Goal: Transaction & Acquisition: Book appointment/travel/reservation

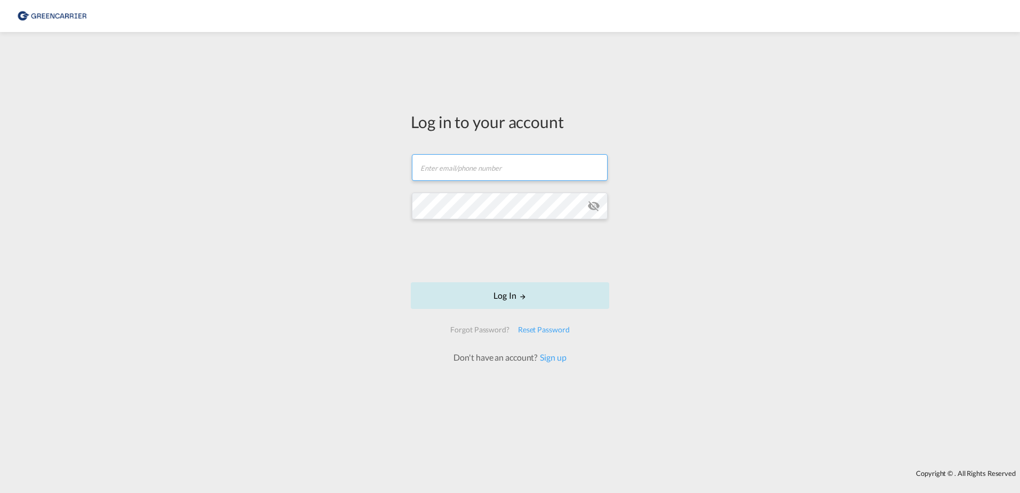
type input "OceanNovonesis.cph@scangl.com"
click at [500, 294] on button "Log In" at bounding box center [510, 295] width 198 height 27
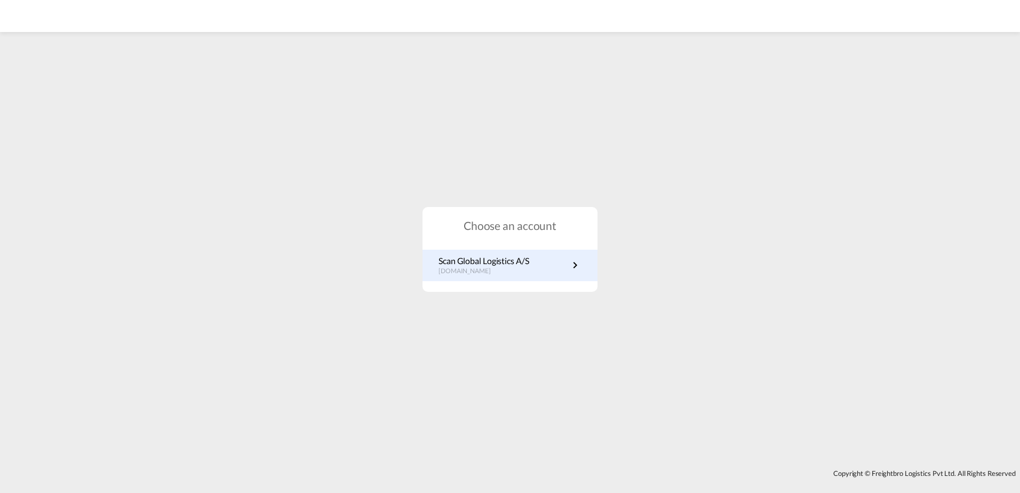
click at [493, 275] on p "dk.portal.greencarrier.com" at bounding box center [483, 271] width 91 height 9
click at [464, 258] on p "Scan Global Logistics A/S" at bounding box center [483, 261] width 91 height 12
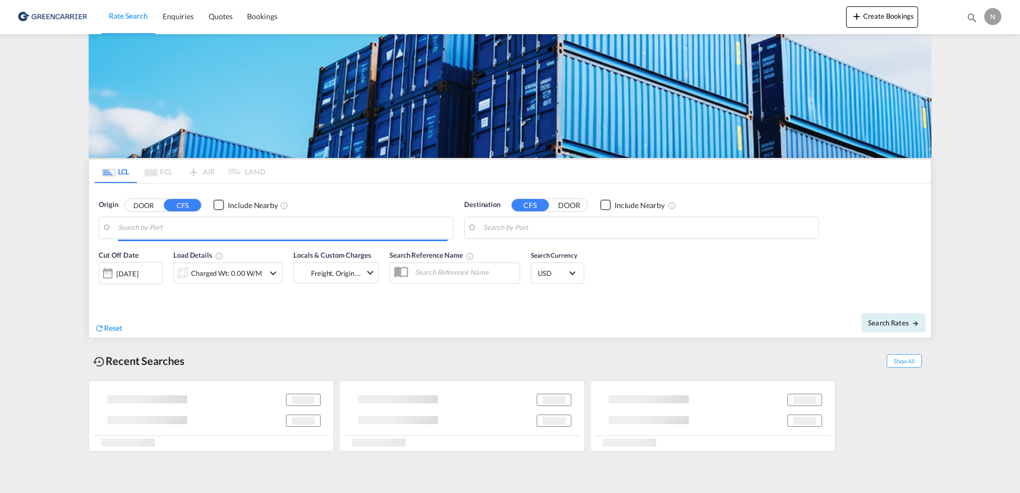
type input "[GEOGRAPHIC_DATA], [GEOGRAPHIC_DATA]"
type input "[GEOGRAPHIC_DATA], VNSGN"
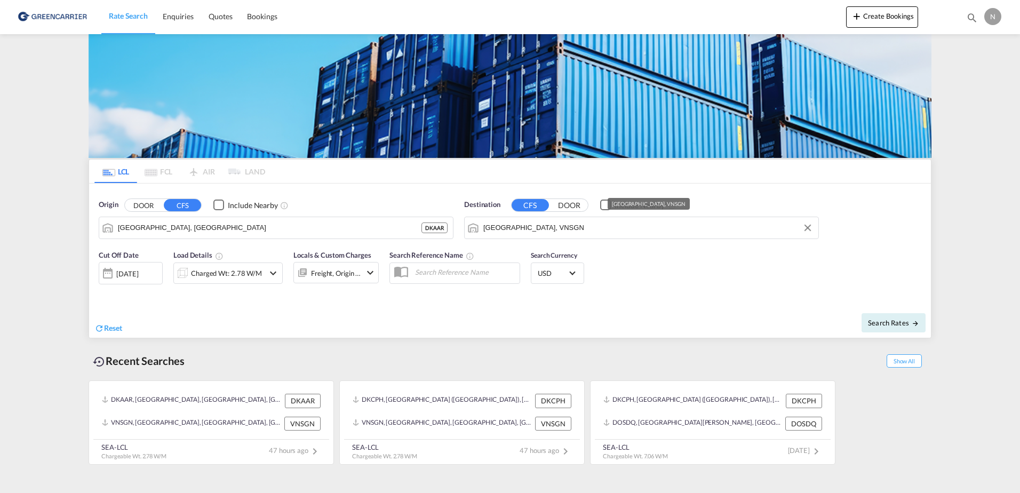
click at [611, 224] on input "Ho Chi Minh City, VNSGN" at bounding box center [648, 228] width 330 height 16
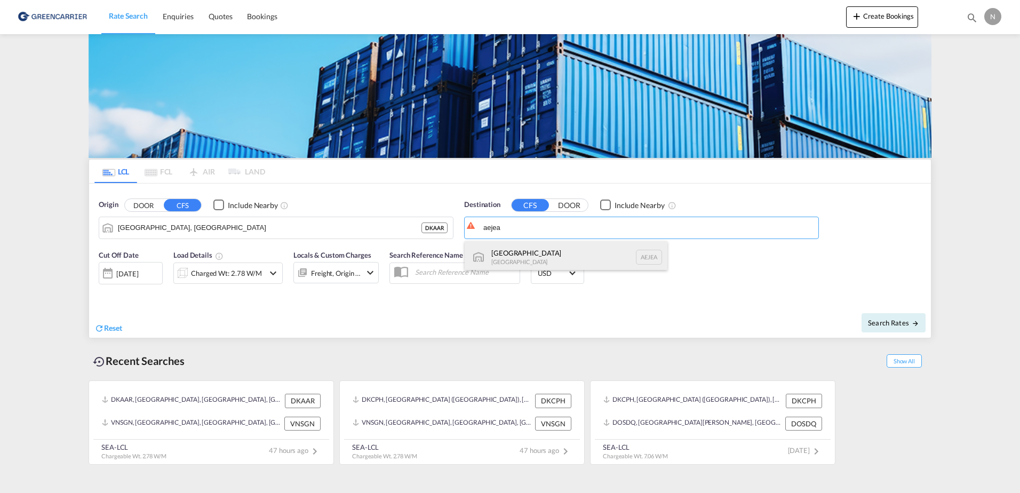
click at [565, 254] on div "Jebel Ali United Arab Emirates AEJEA" at bounding box center [565, 257] width 203 height 32
type input "[GEOGRAPHIC_DATA], [GEOGRAPHIC_DATA]"
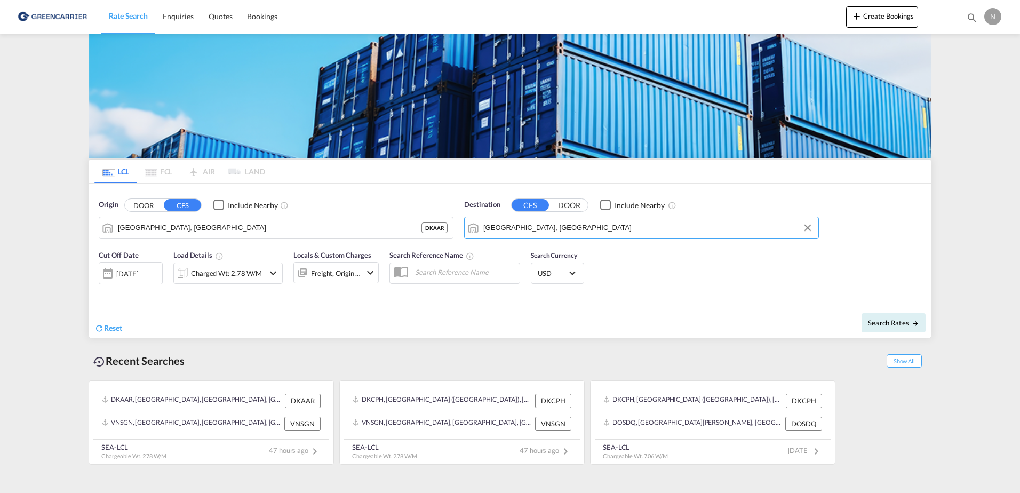
click at [220, 271] on div "Charged Wt: 2.78 W/M" at bounding box center [226, 273] width 71 height 15
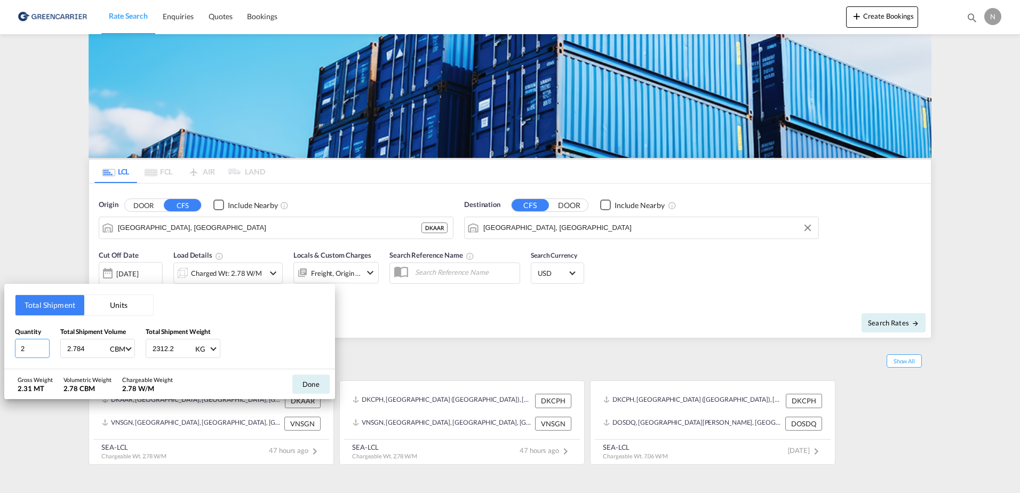
click at [30, 343] on input "2" at bounding box center [32, 348] width 35 height 19
type input "1"
click at [98, 351] on input "2.784" at bounding box center [87, 348] width 43 height 18
drag, startPoint x: 92, startPoint y: 350, endPoint x: 66, endPoint y: 350, distance: 26.1
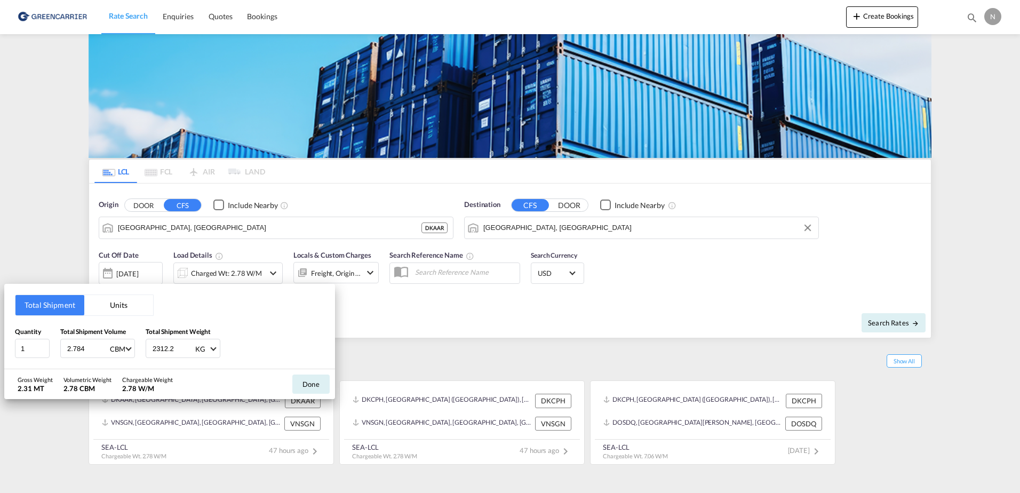
click at [66, 350] on div "2.784 CBM CBM CFT" at bounding box center [97, 348] width 75 height 19
type input "0.557"
type input "340.300"
click at [311, 392] on button "Done" at bounding box center [310, 383] width 37 height 19
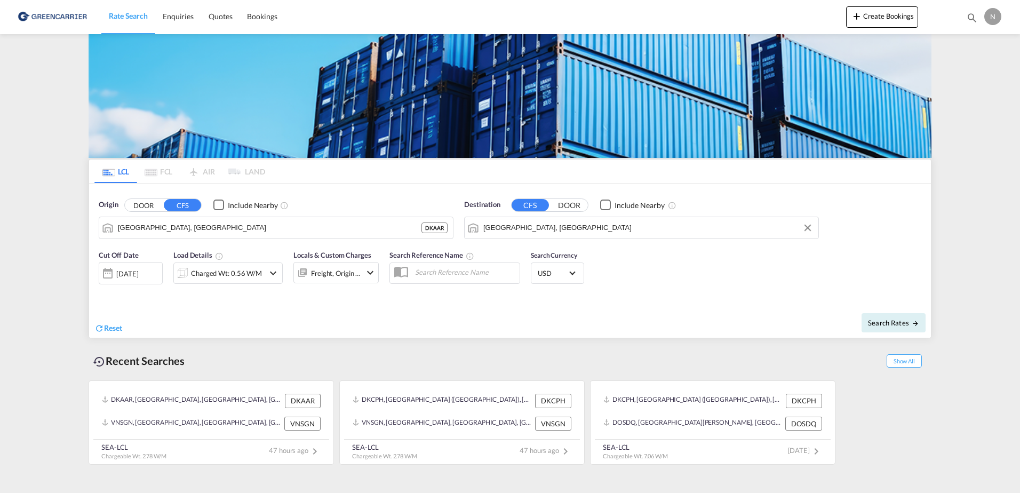
click at [331, 280] on div "Freight, Origin +1" at bounding box center [336, 273] width 50 height 15
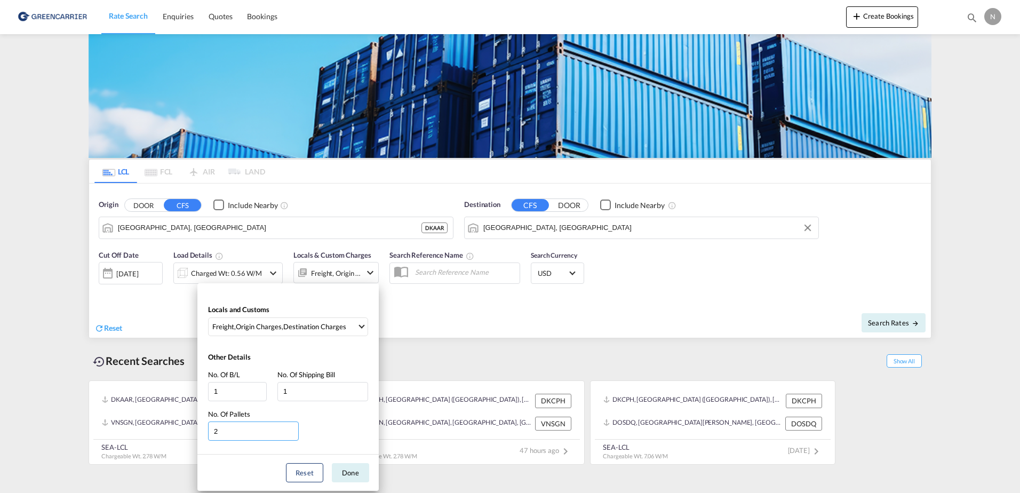
click at [255, 425] on input "2" at bounding box center [253, 430] width 91 height 19
type input "1"
click at [293, 432] on input "1" at bounding box center [253, 430] width 91 height 19
click at [361, 471] on button "Done" at bounding box center [350, 472] width 37 height 19
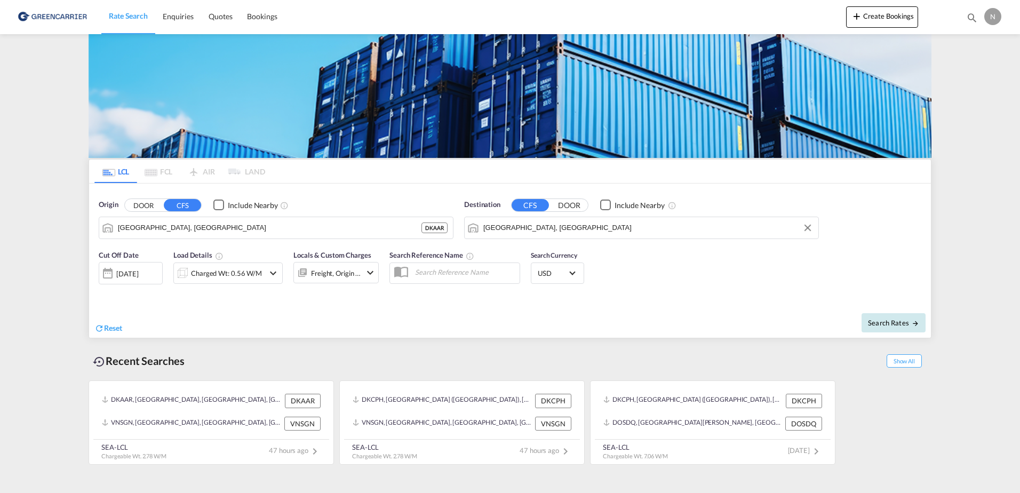
click at [885, 313] on button "Search Rates" at bounding box center [893, 322] width 64 height 19
type input "DKAAR to AEJEA / 8 Oct 2025"
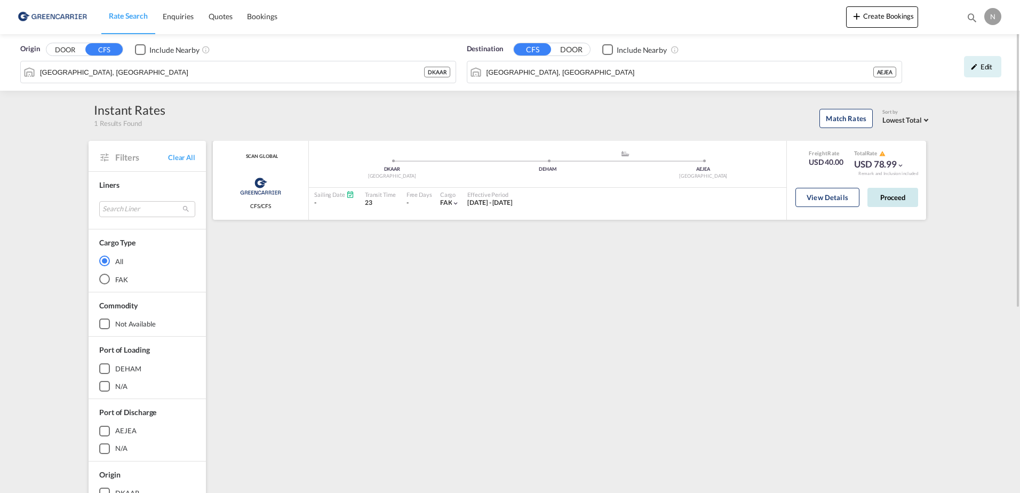
click at [914, 200] on button "Proceed" at bounding box center [892, 197] width 51 height 19
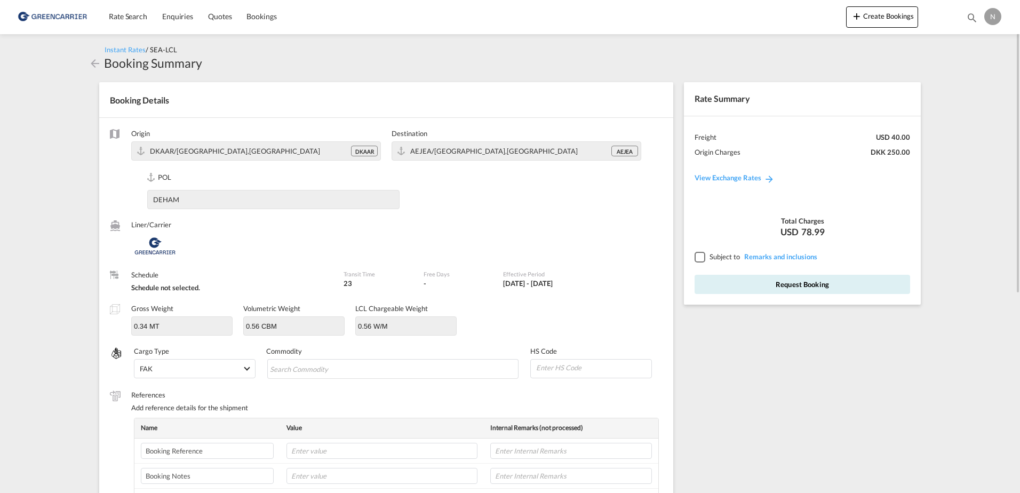
scroll to position [53, 0]
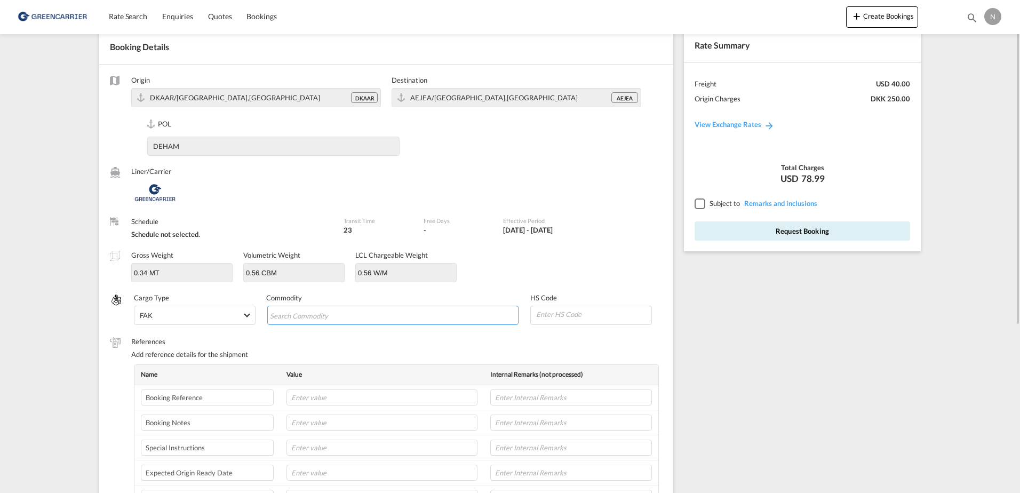
click at [361, 323] on md-chips-wrap "Chips container with autocompletion. Enter the text area, type text to search, …" at bounding box center [393, 315] width 252 height 19
type input "ENZYMES"
type input "350790"
click at [321, 397] on input "text" at bounding box center [381, 397] width 191 height 16
paste input "CPH32106891"
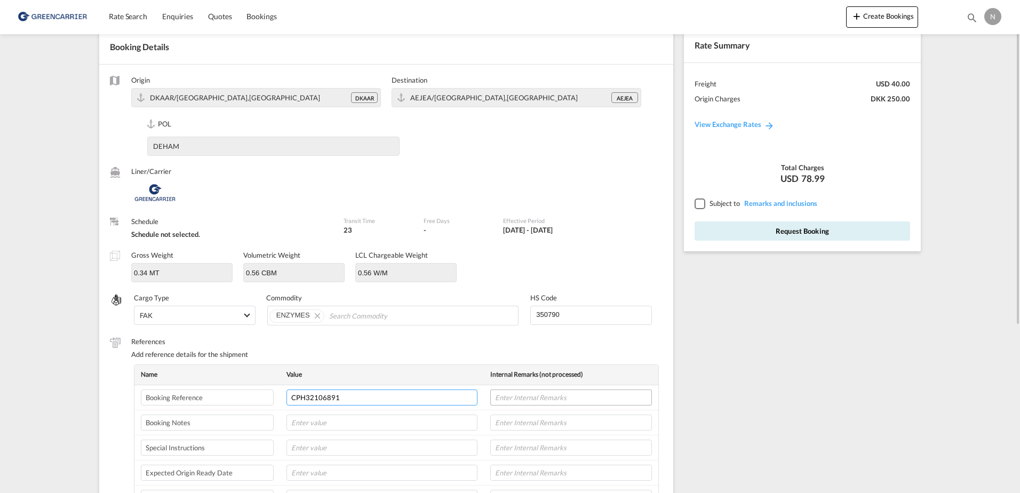
type input "CPH32106891"
click at [542, 401] on input "text" at bounding box center [571, 397] width 162 height 16
type input "NOVONESIS"
type input "[DATE]"
type input "9"
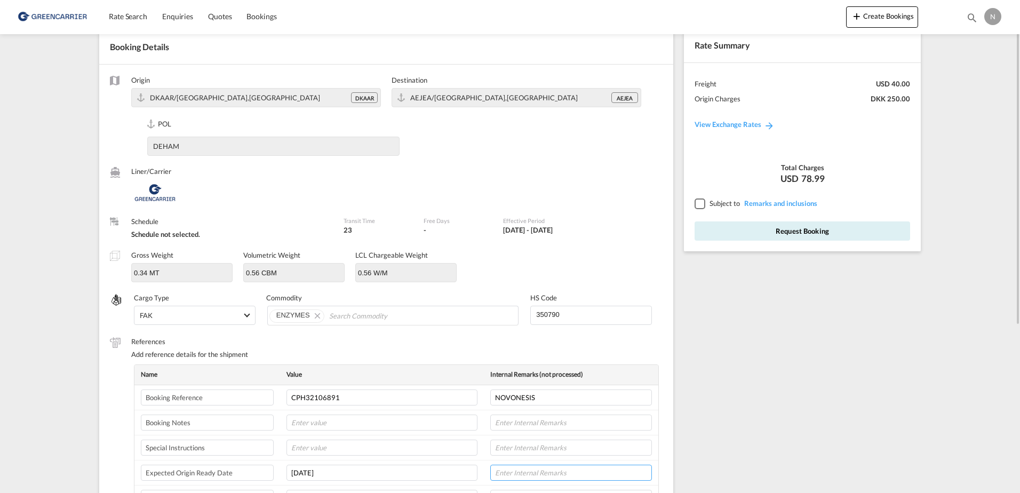
type input "8"
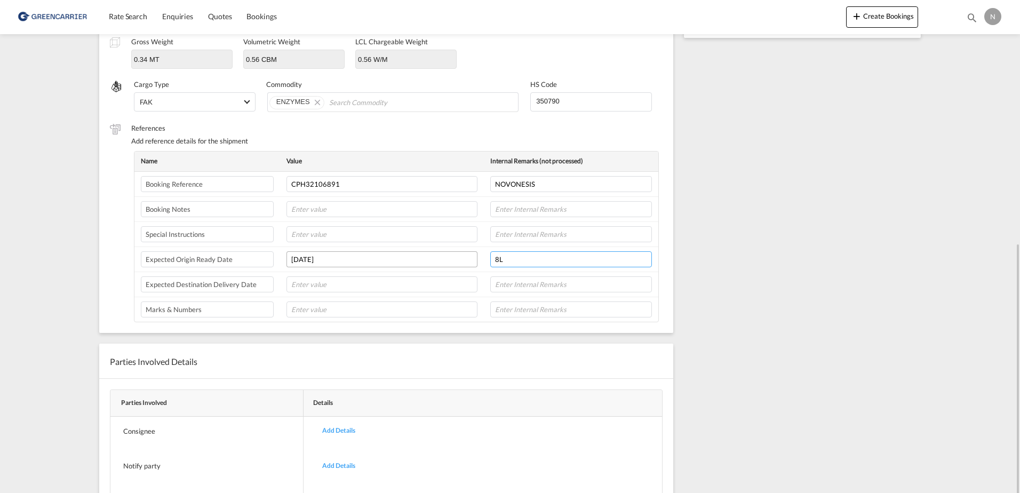
scroll to position [107, 0]
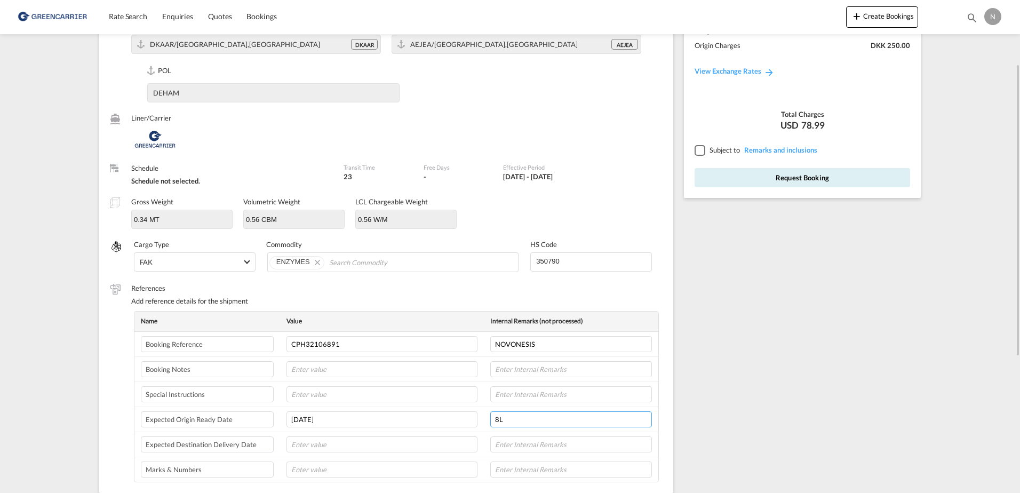
type input "8L"
click at [704, 149] on div at bounding box center [699, 150] width 10 height 10
click at [709, 178] on button "Request Booking" at bounding box center [801, 177] width 215 height 19
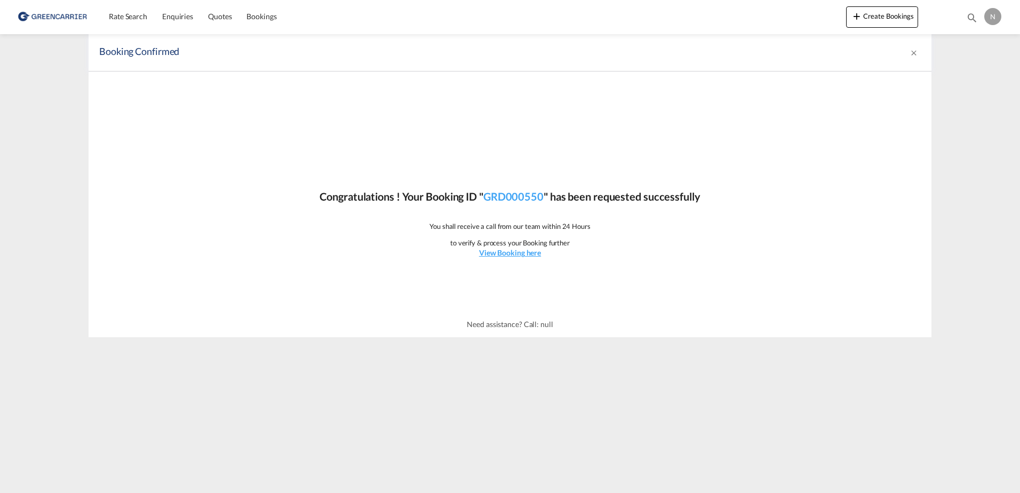
scroll to position [0, 0]
drag, startPoint x: 488, startPoint y: 198, endPoint x: 543, endPoint y: 196, distance: 54.9
click at [543, 196] on link "GRD000550" at bounding box center [513, 196] width 60 height 13
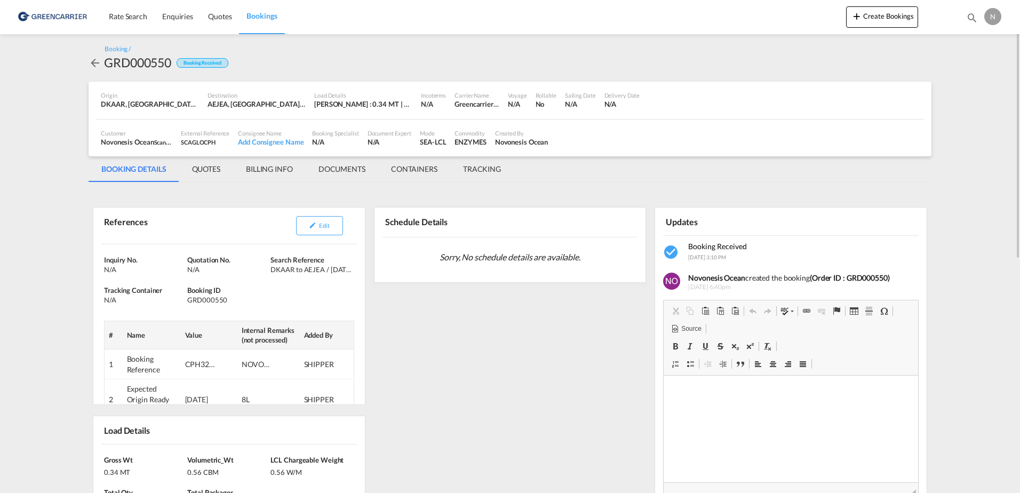
click at [123, 64] on div "GRD000550" at bounding box center [137, 62] width 67 height 17
copy div "GRD000550"
click at [95, 68] on md-icon "icon-arrow-left" at bounding box center [95, 63] width 13 height 13
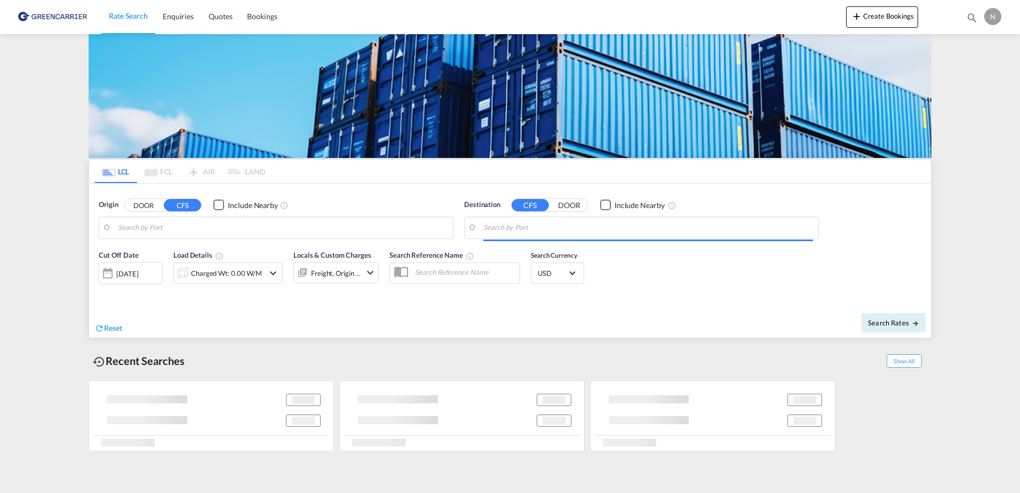
type input "[GEOGRAPHIC_DATA], [GEOGRAPHIC_DATA]"
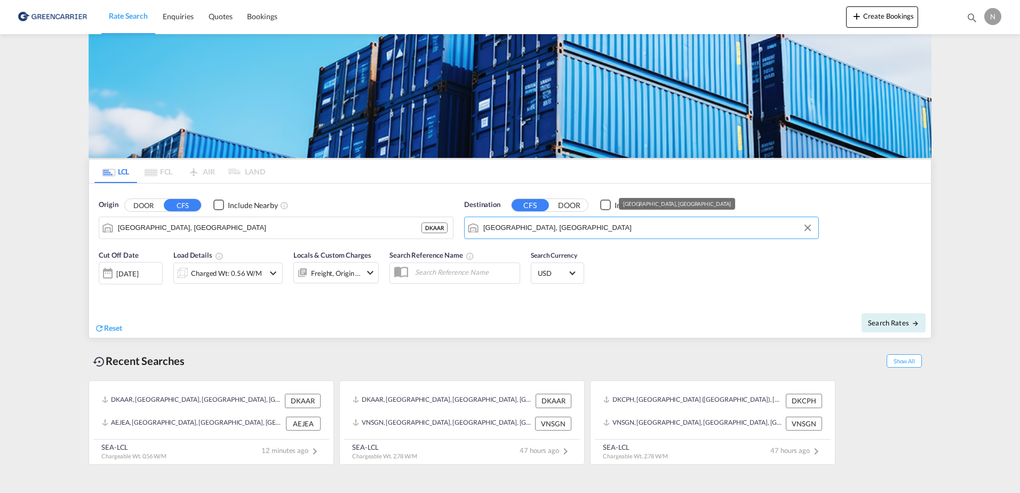
click at [545, 227] on input "[GEOGRAPHIC_DATA], [GEOGRAPHIC_DATA]" at bounding box center [648, 228] width 330 height 16
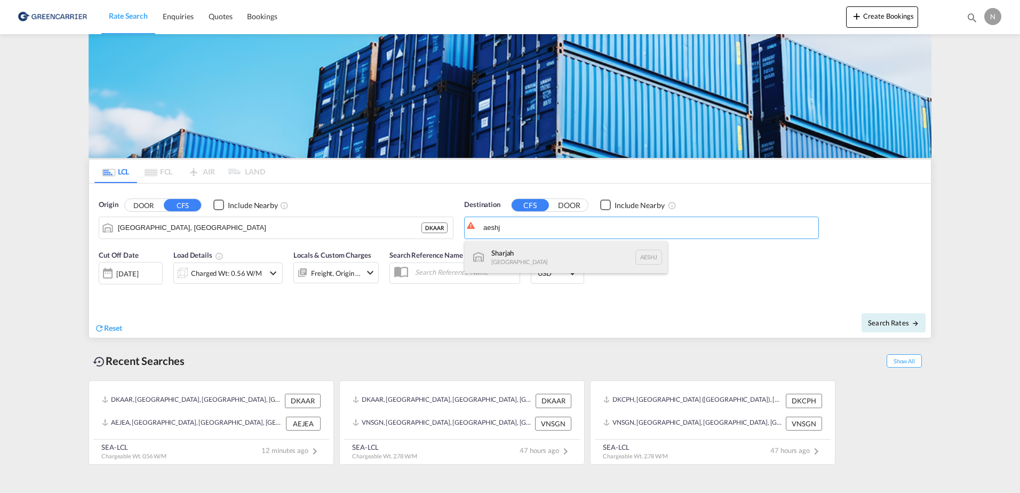
click at [536, 250] on div "Sharjah [GEOGRAPHIC_DATA] AESHJ" at bounding box center [565, 257] width 203 height 32
type input "Sharjah, AESHJ"
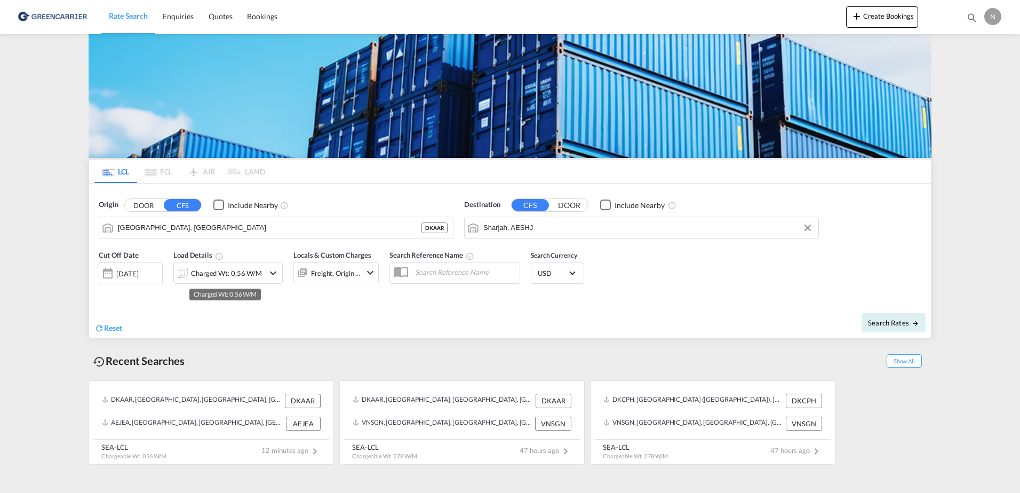
click at [208, 279] on div "Charged Wt: 0.56 W/M" at bounding box center [226, 273] width 71 height 15
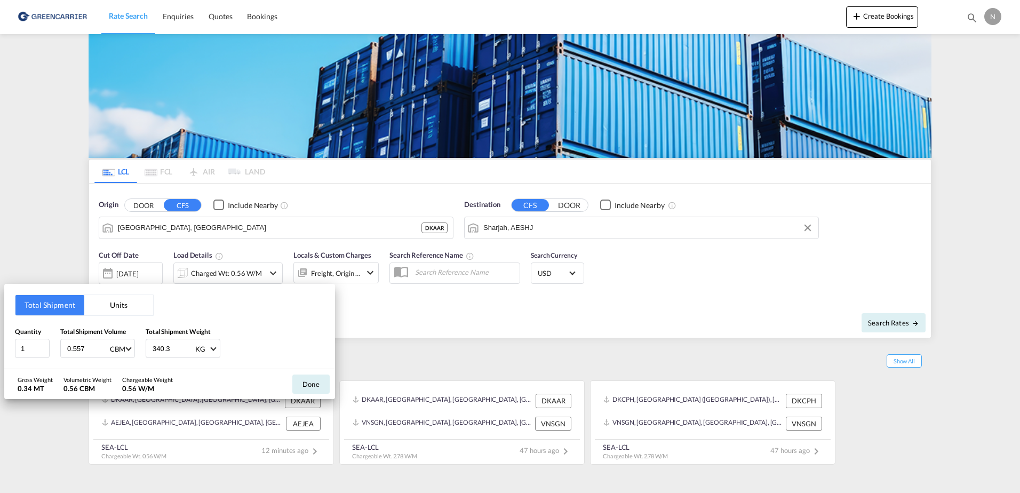
drag, startPoint x: 89, startPoint y: 351, endPoint x: 60, endPoint y: 353, distance: 28.3
click at [60, 353] on div "0.557 CBM CBM CFT" at bounding box center [97, 348] width 75 height 19
type input "1.008"
type input "343.3"
click at [322, 386] on button "Done" at bounding box center [310, 383] width 37 height 19
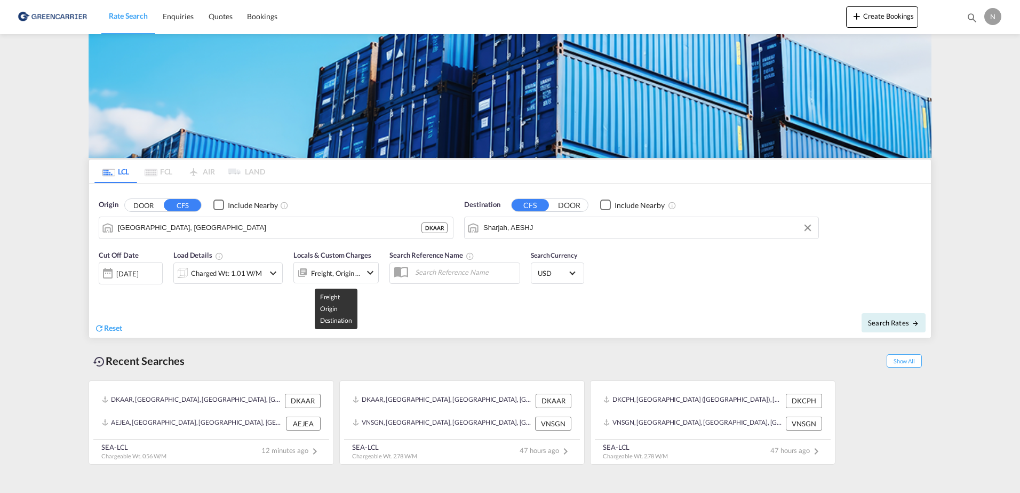
click at [328, 279] on div "Freight, Origin +1" at bounding box center [336, 273] width 50 height 15
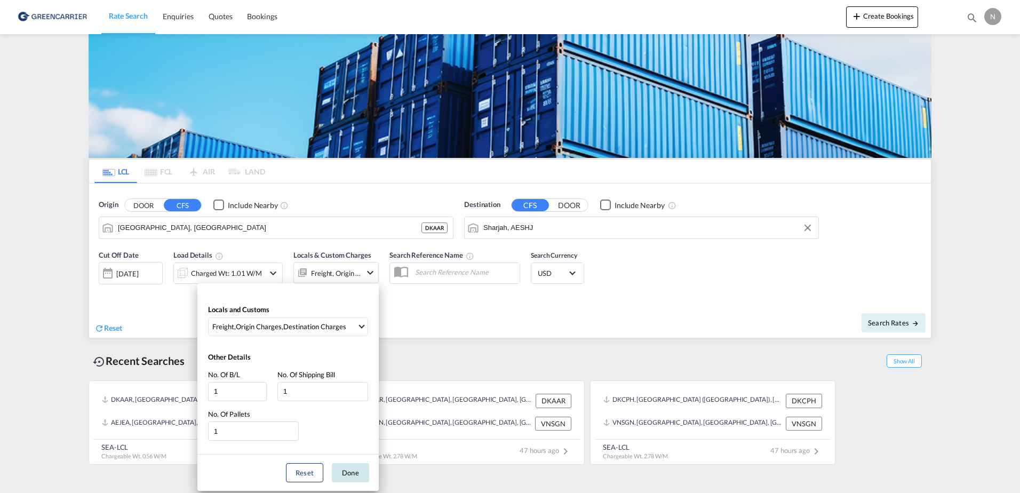
click at [344, 467] on button "Done" at bounding box center [350, 472] width 37 height 19
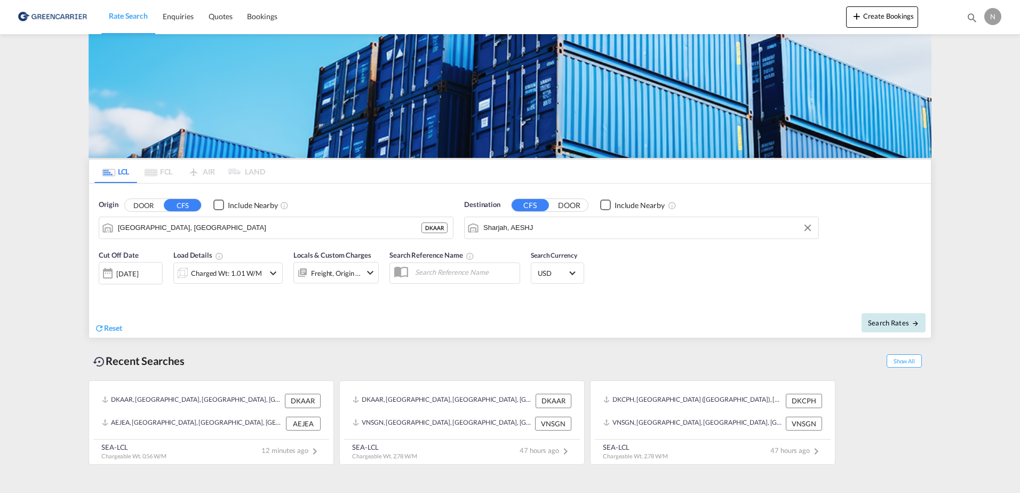
click at [896, 324] on span "Search Rates" at bounding box center [893, 322] width 51 height 9
type input "DKAAR to AESHJ / [DATE]"
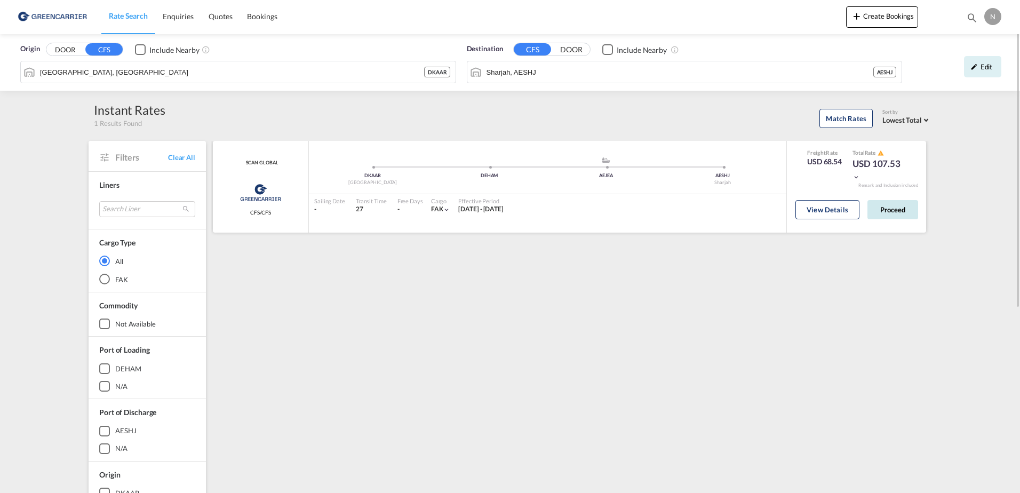
click at [906, 210] on button "Proceed" at bounding box center [892, 209] width 51 height 19
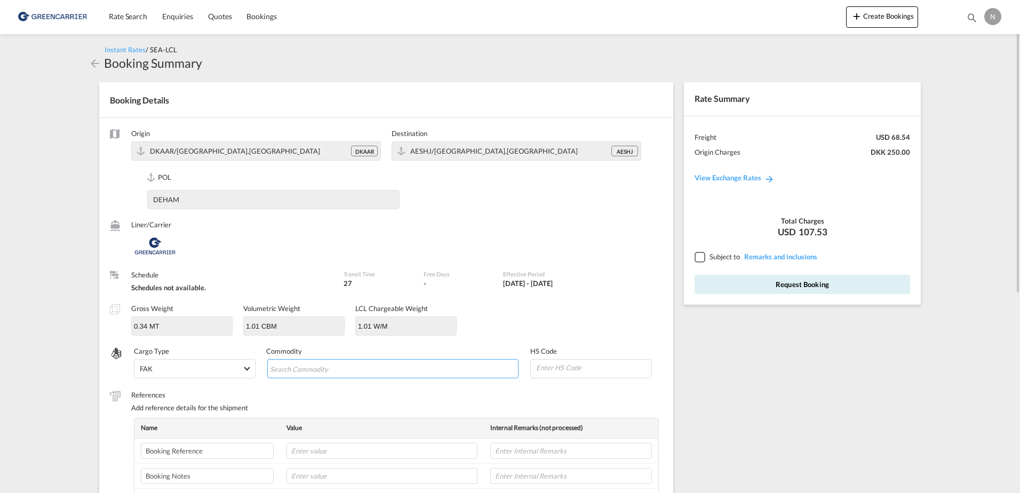
click at [302, 372] on input "Chips input." at bounding box center [319, 368] width 98 height 17
type input "ENZYMES"
type input "350790"
click at [346, 451] on input "text" at bounding box center [381, 451] width 191 height 16
paste input "CPH32106892"
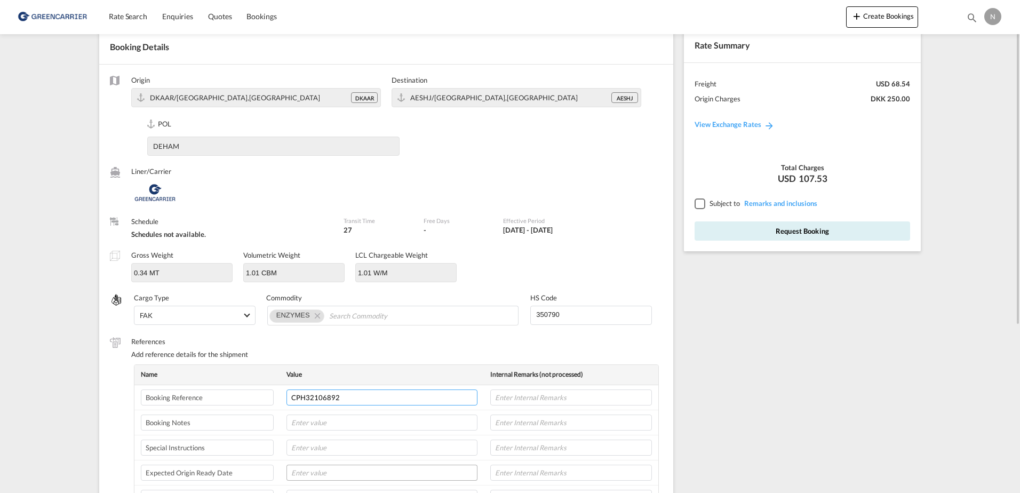
scroll to position [107, 0]
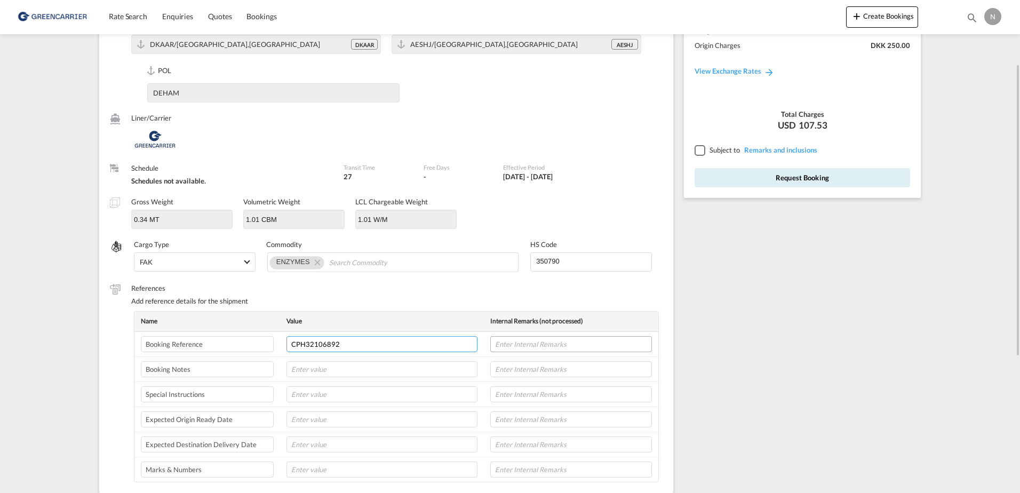
type input "CPH32106892"
click at [548, 341] on input "text" at bounding box center [571, 344] width 162 height 16
type input "NOVONESIS"
type input "[DATE]"
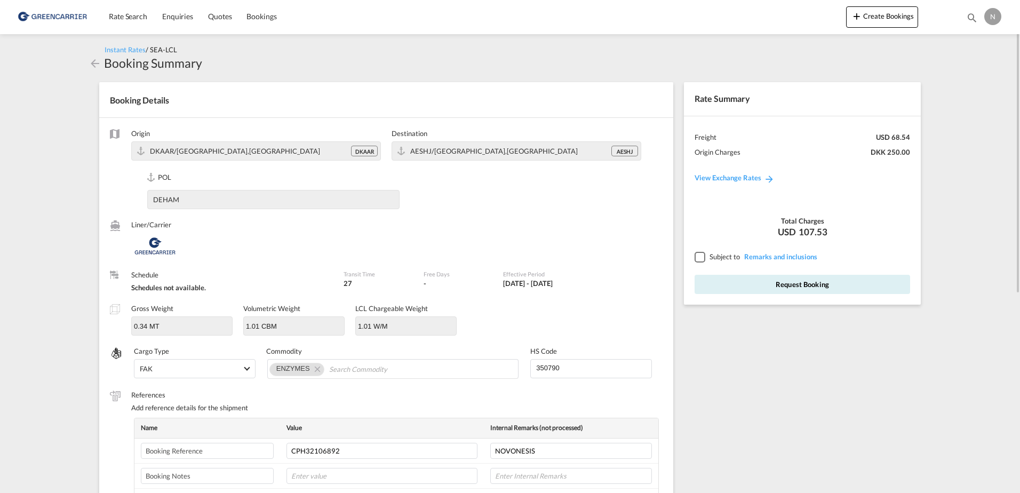
type input "8L"
click at [701, 255] on div at bounding box center [699, 257] width 10 height 10
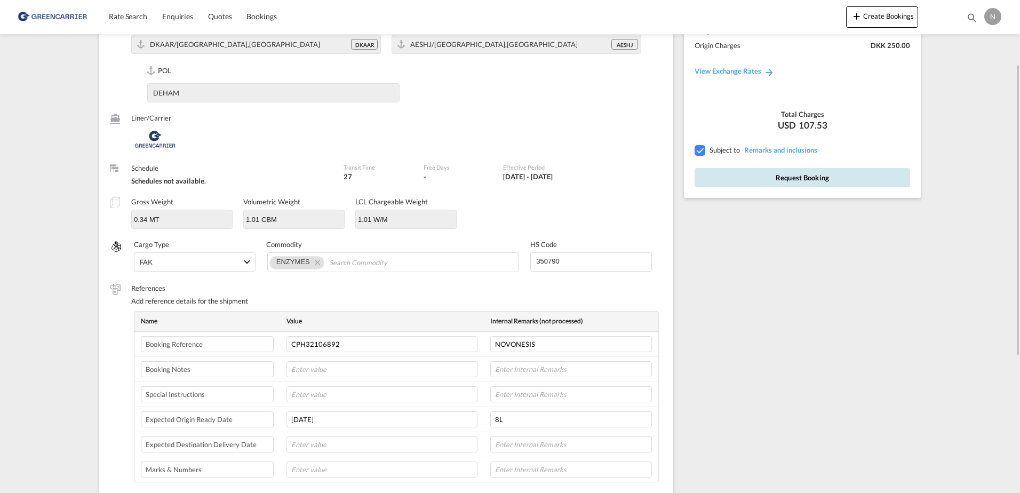
click at [752, 179] on button "Request Booking" at bounding box center [801, 177] width 215 height 19
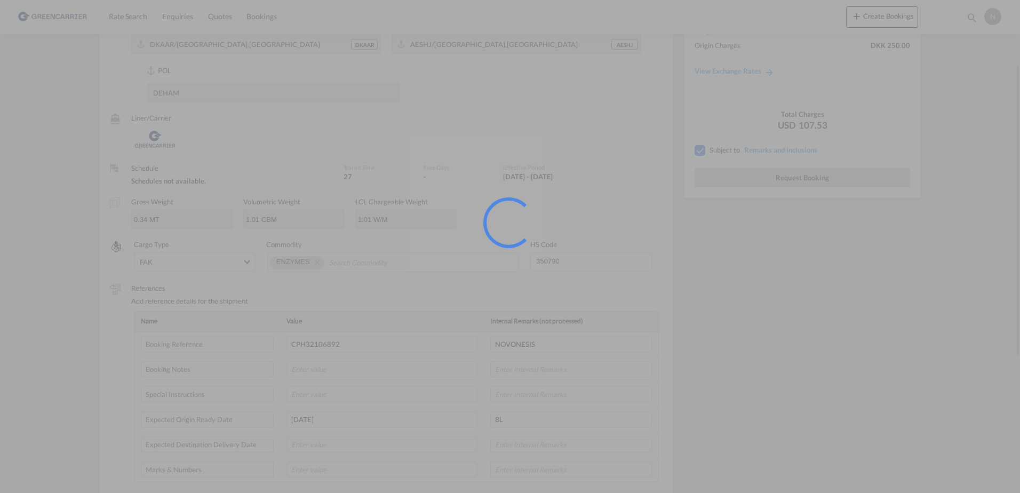
scroll to position [0, 0]
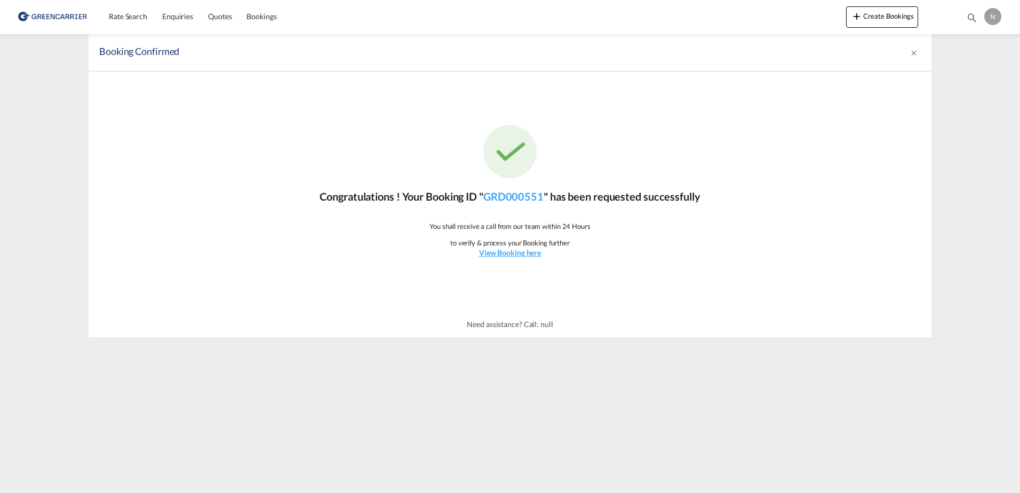
drag, startPoint x: 547, startPoint y: 203, endPoint x: 487, endPoint y: 205, distance: 59.8
click at [487, 205] on div "Congratulations ! Your Booking ID " GRD000551 " has been requested successfully…" at bounding box center [510, 191] width 843 height 240
copy link "GRD000551"
